Goal: Find specific page/section

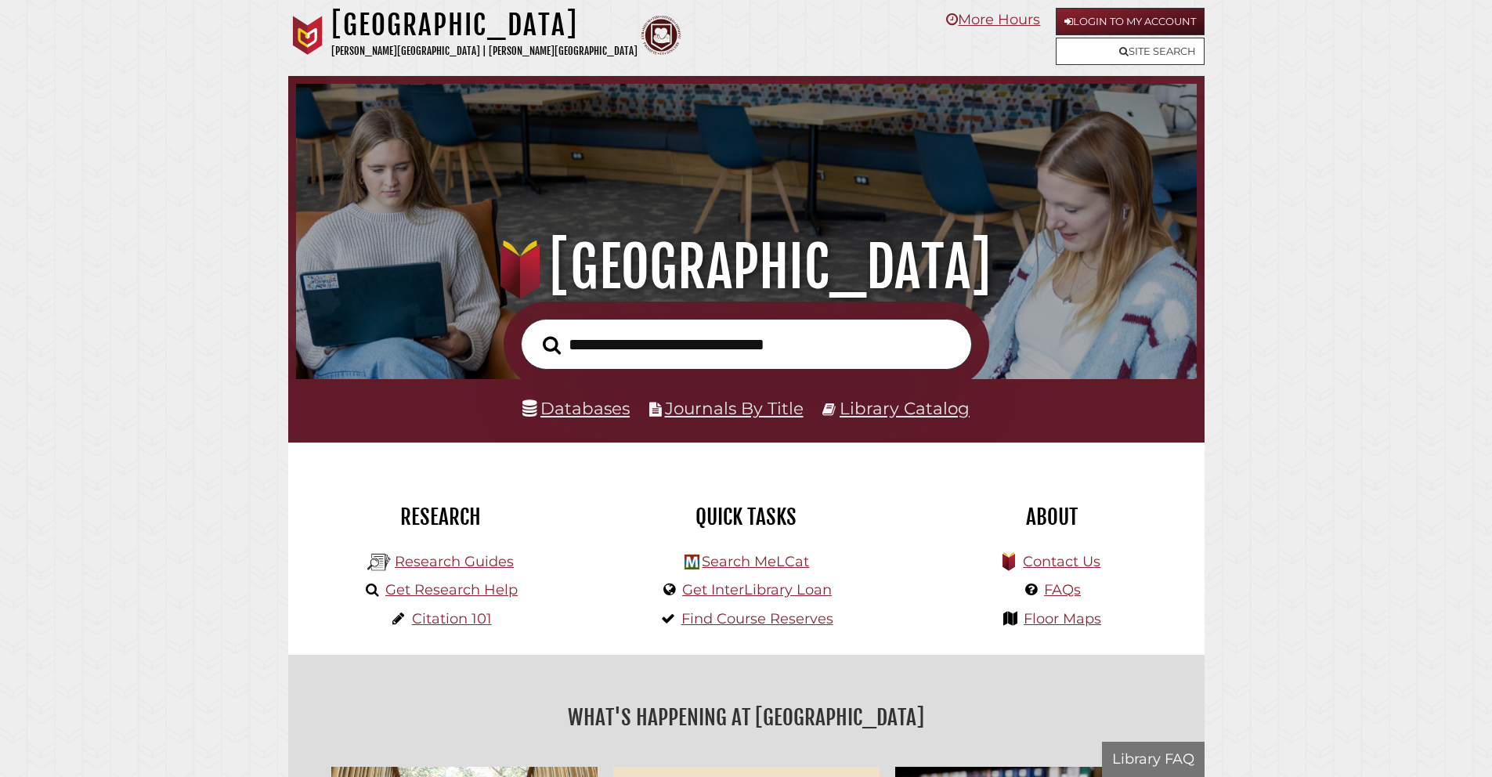
scroll to position [298, 893]
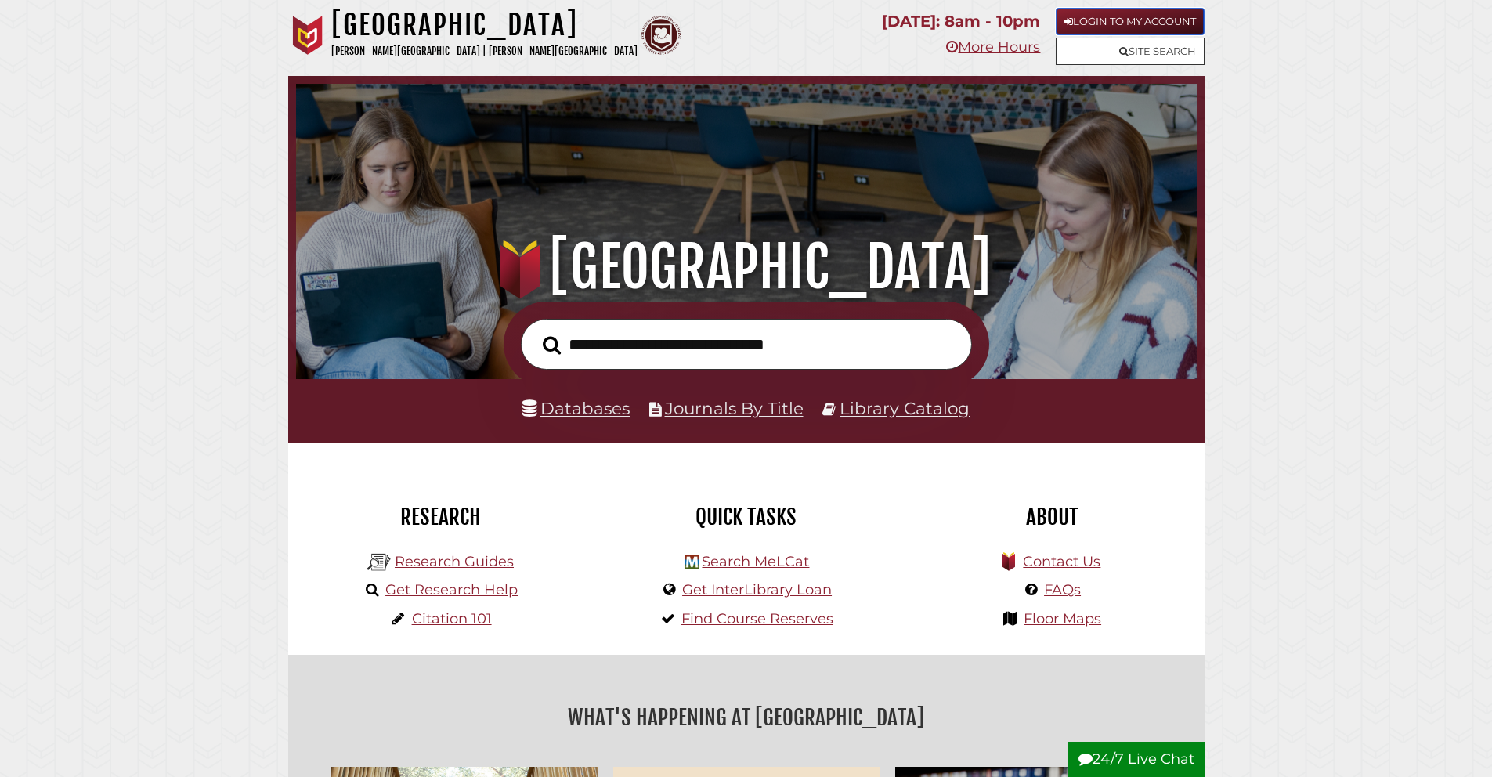
click at [1133, 22] on link "Login to My Account" at bounding box center [1130, 21] width 149 height 27
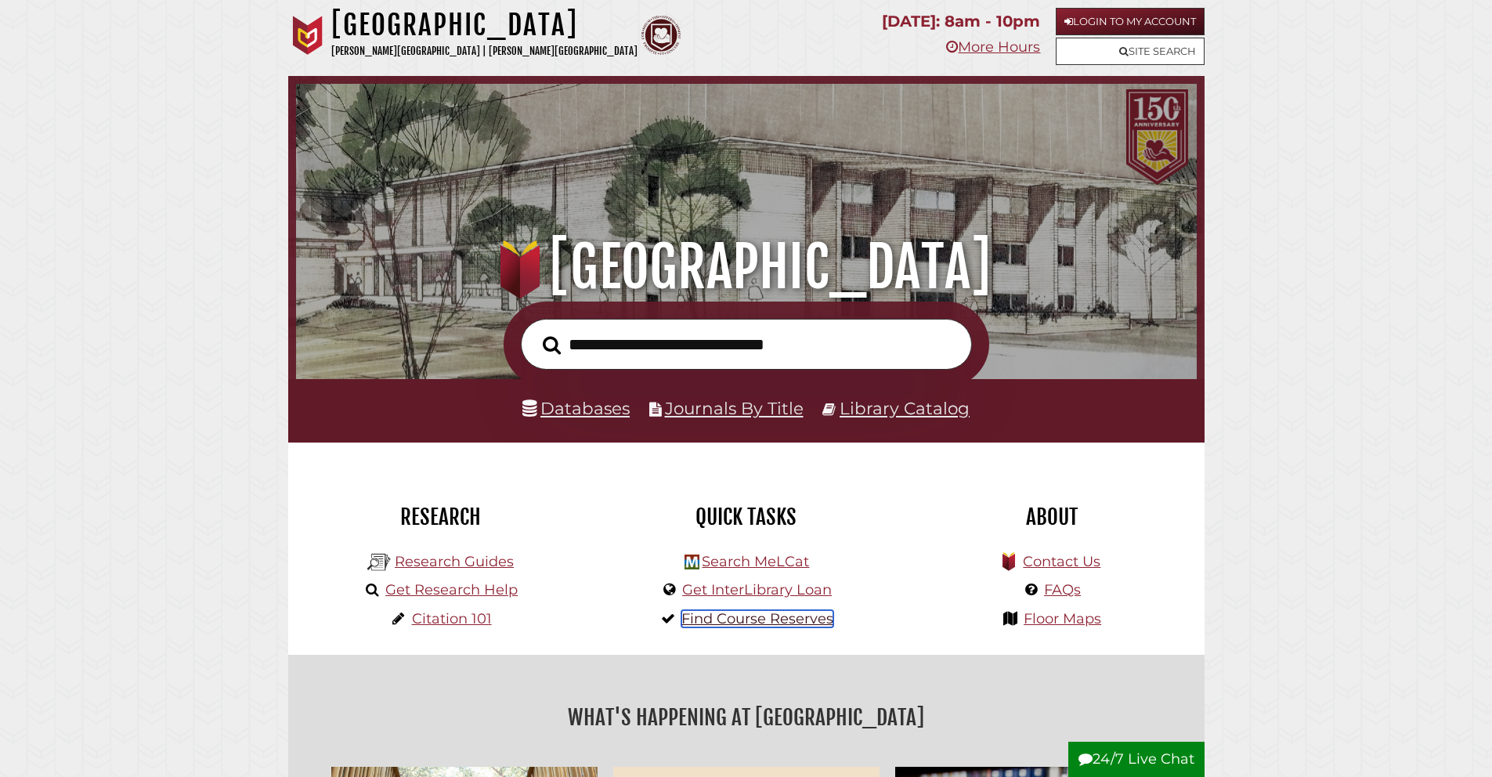
click at [740, 623] on link "Find Course Reserves" at bounding box center [757, 618] width 152 height 17
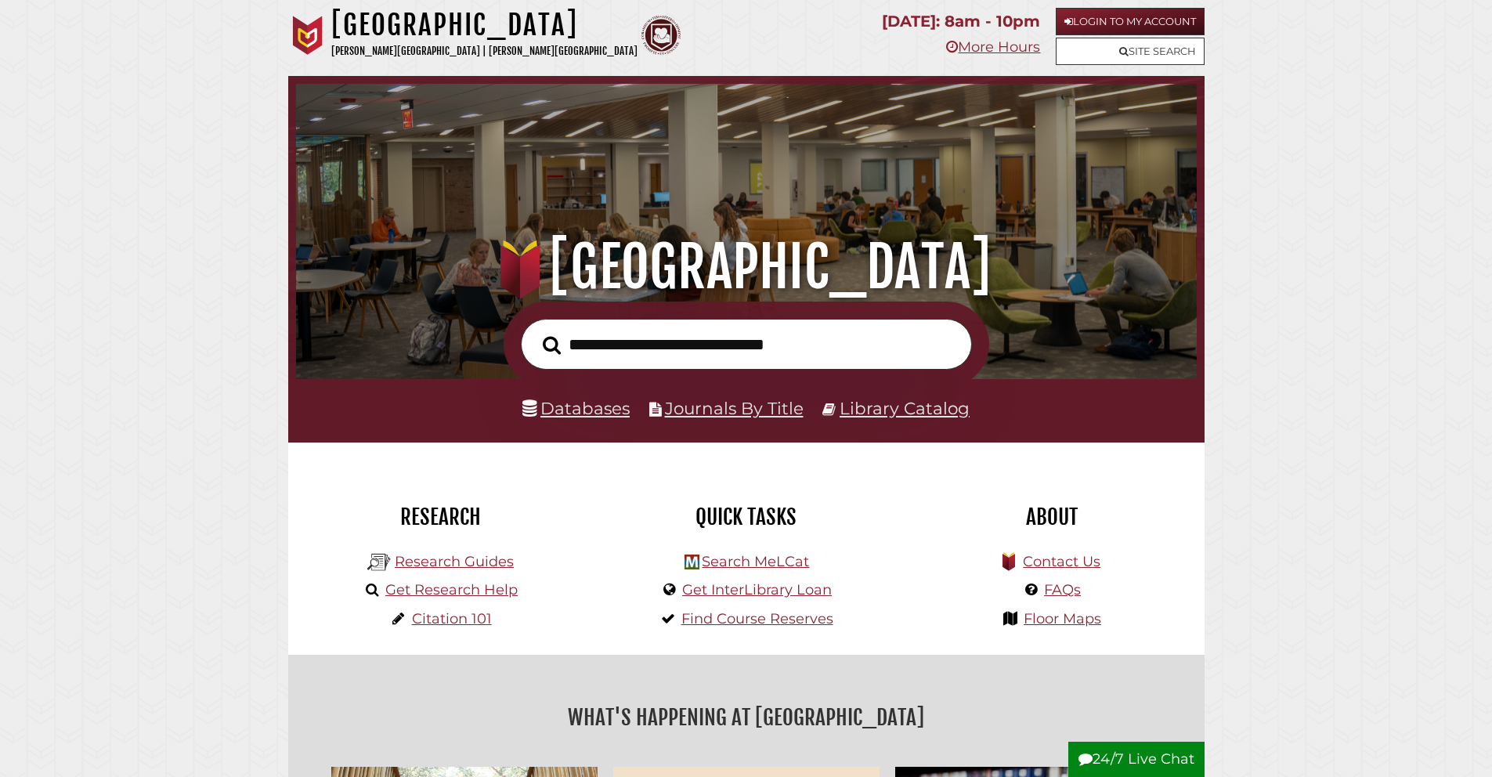
scroll to position [298, 893]
click at [770, 343] on input "text" at bounding box center [746, 344] width 451 height 51
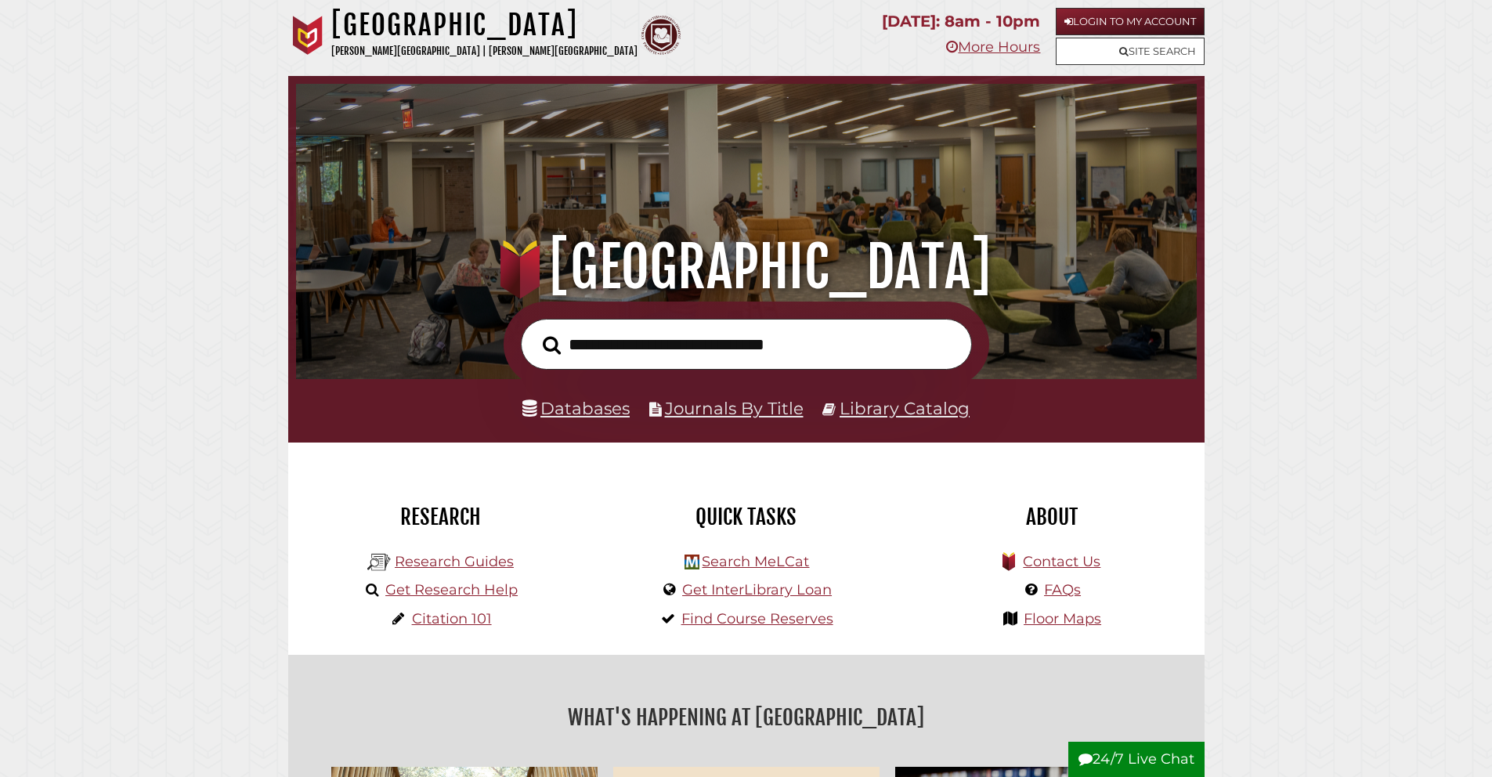
click at [540, 470] on div "Research Research Guides Get Research Help Citation 101" at bounding box center [440, 549] width 305 height 212
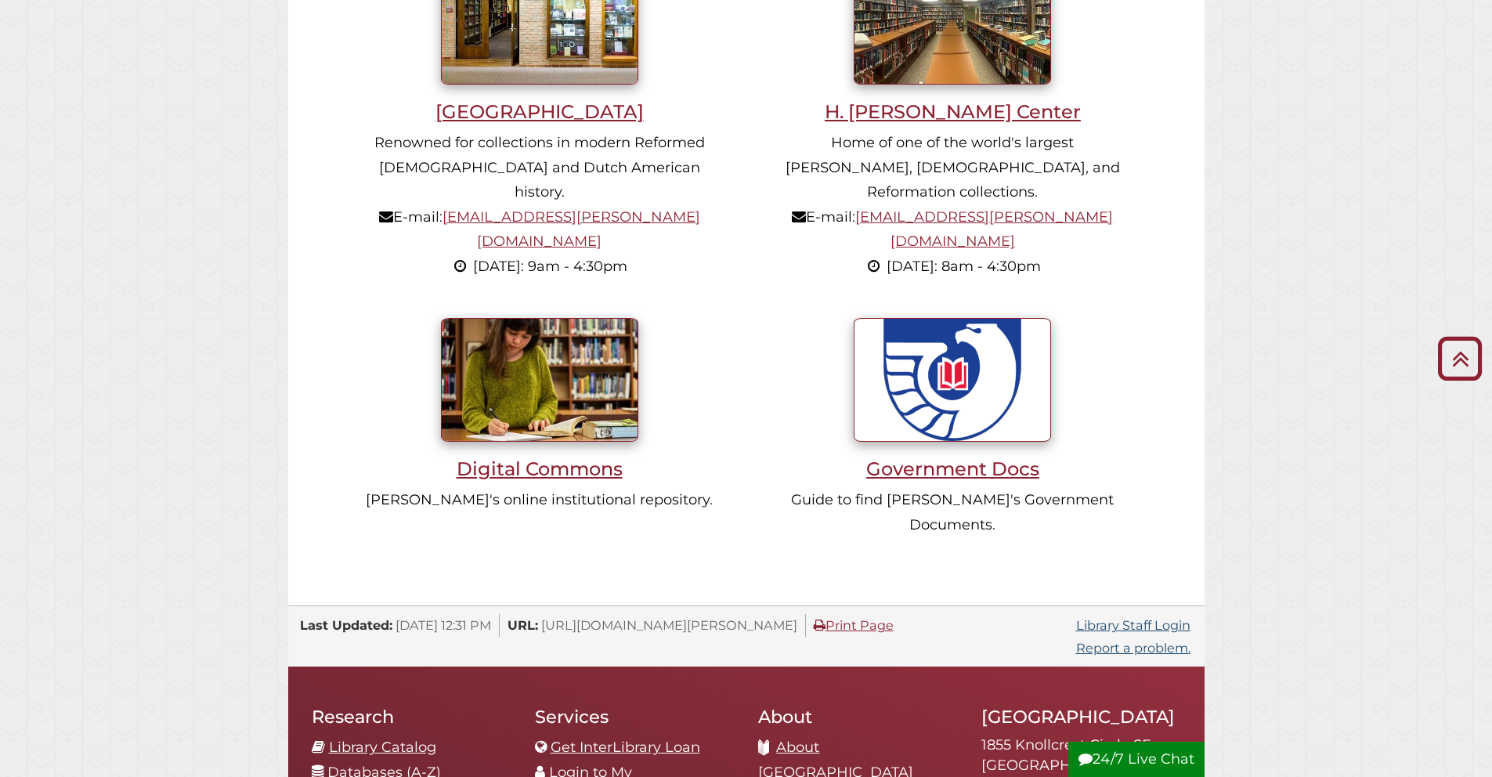
scroll to position [0, 0]
